Goal: Obtain resource: Obtain resource

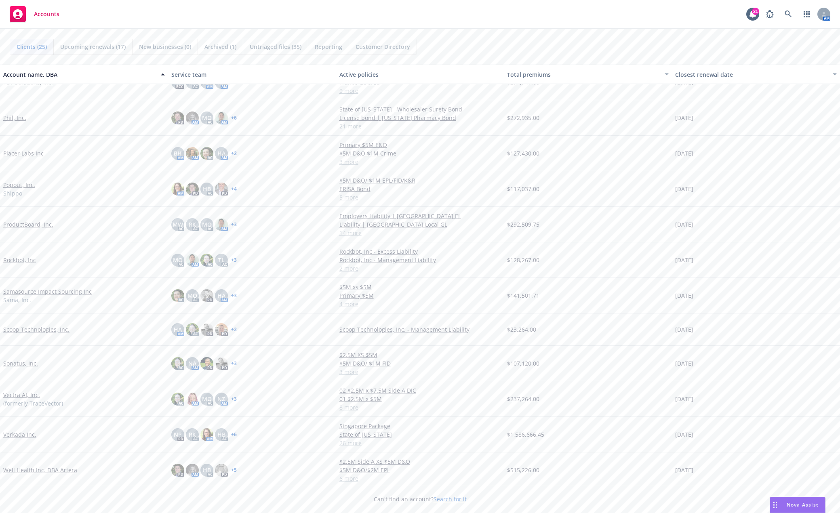
scroll to position [446, 0]
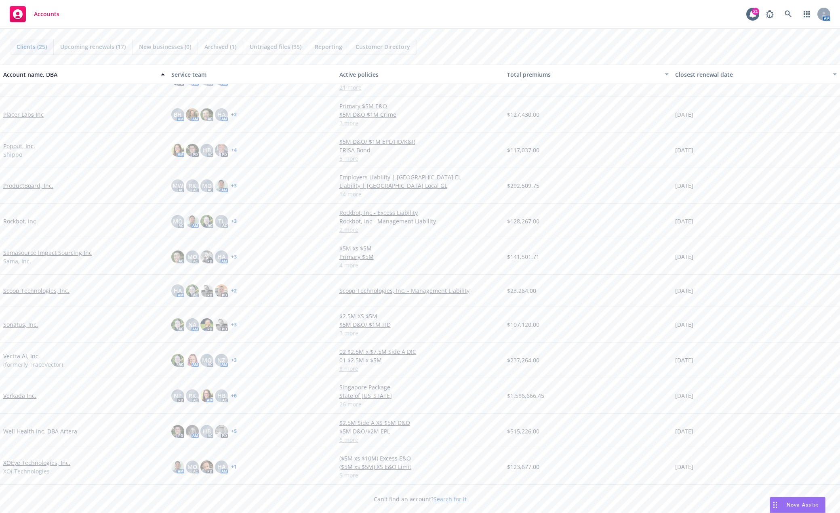
click at [9, 354] on link "Vectra AI, Inc." at bounding box center [21, 356] width 37 height 8
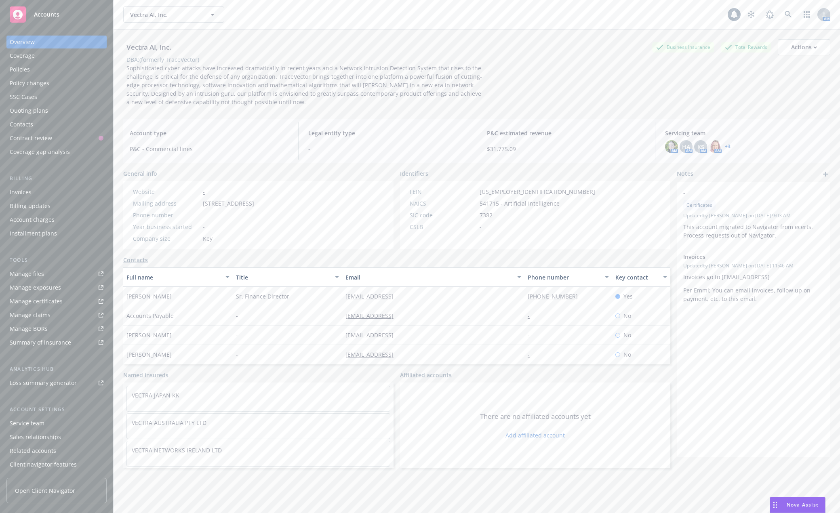
click at [60, 277] on link "Manage files" at bounding box center [56, 273] width 100 height 13
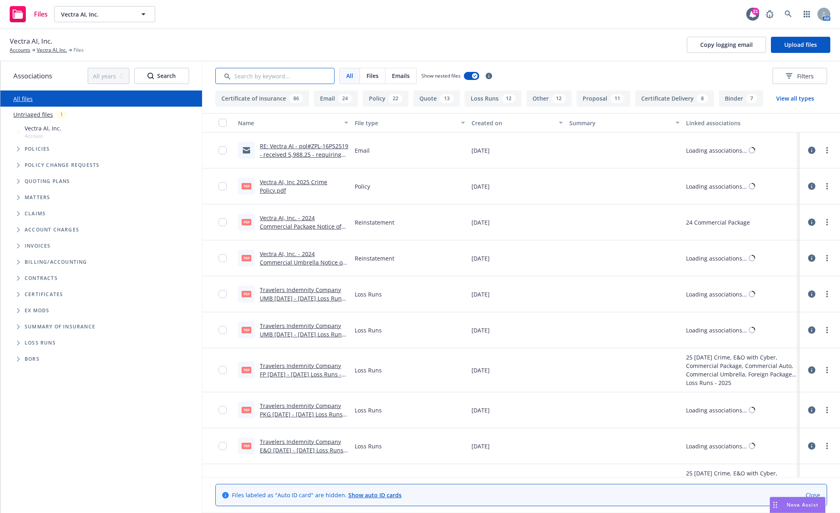
click at [245, 77] on input "Search by keyword..." at bounding box center [274, 76] width 119 height 16
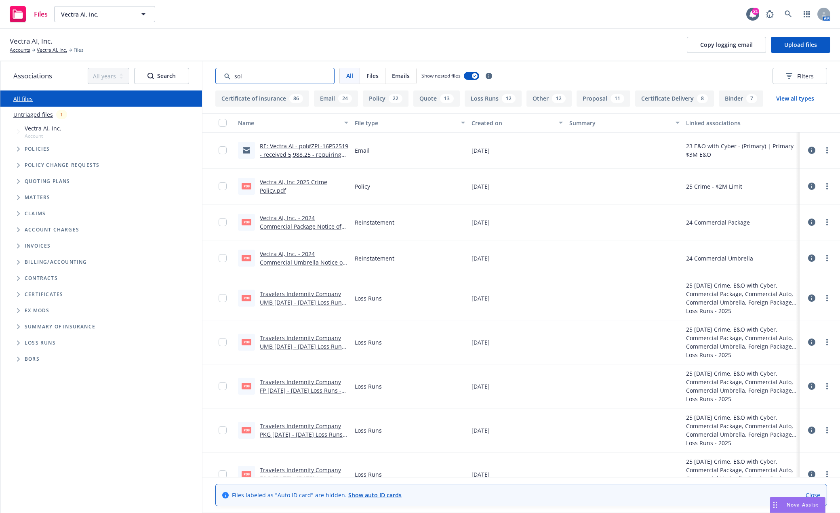
type input "soi"
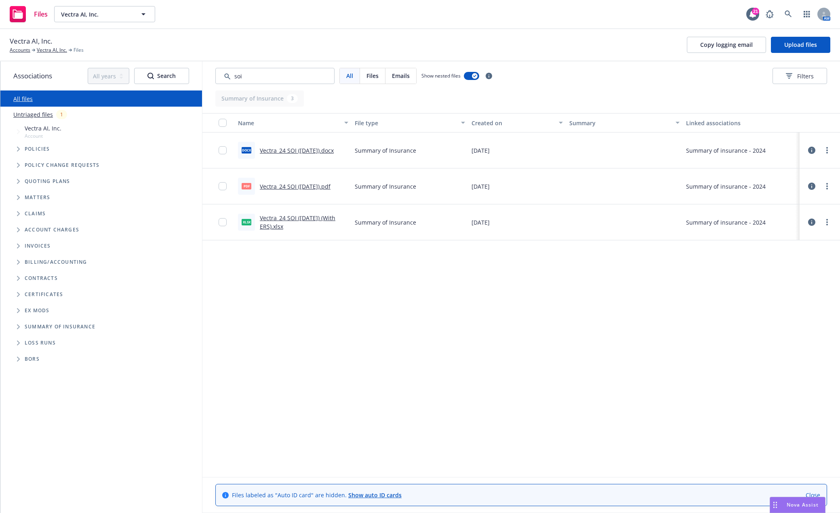
click at [284, 185] on link "Vectra_24 SOI (11.25.2024).pdf" at bounding box center [295, 187] width 71 height 8
